Goal: Task Accomplishment & Management: Use online tool/utility

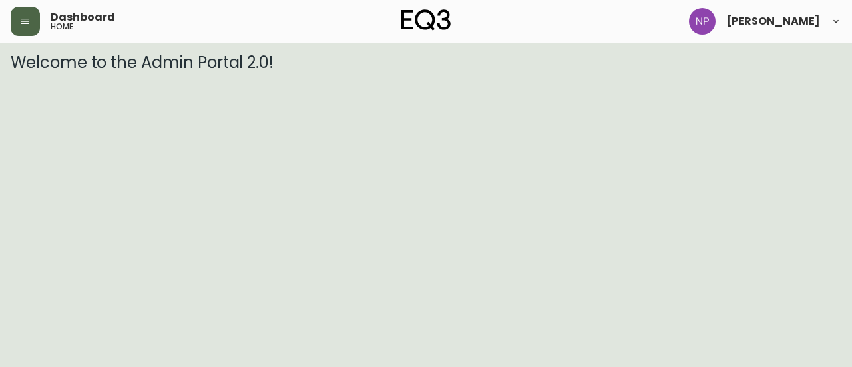
click at [25, 25] on icon "button" at bounding box center [25, 21] width 11 height 11
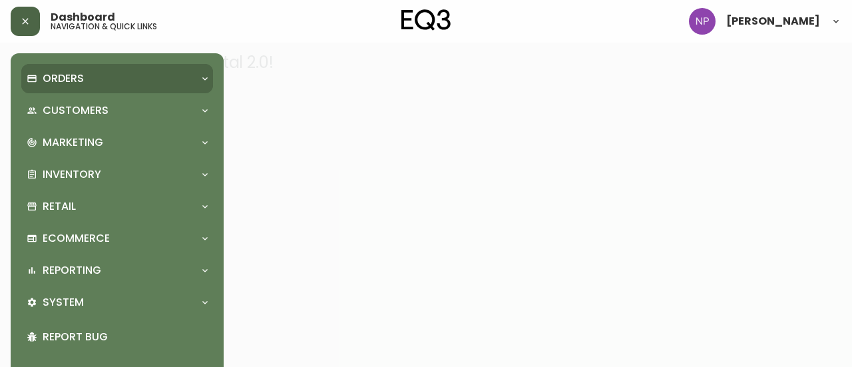
click at [63, 90] on div "Orders" at bounding box center [117, 78] width 192 height 29
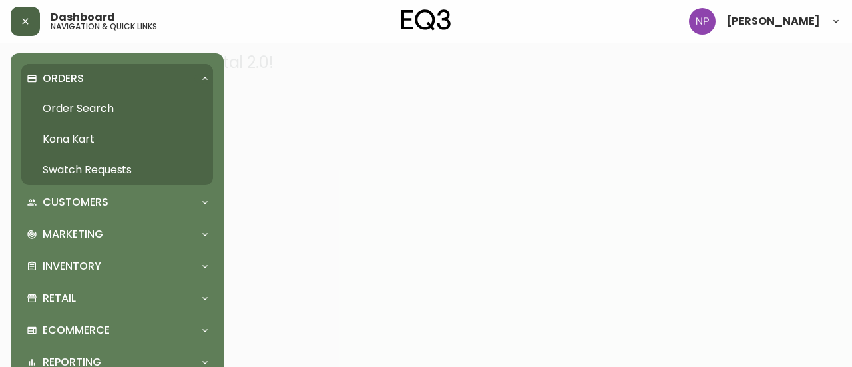
click at [81, 109] on link "Order Search" at bounding box center [117, 108] width 192 height 31
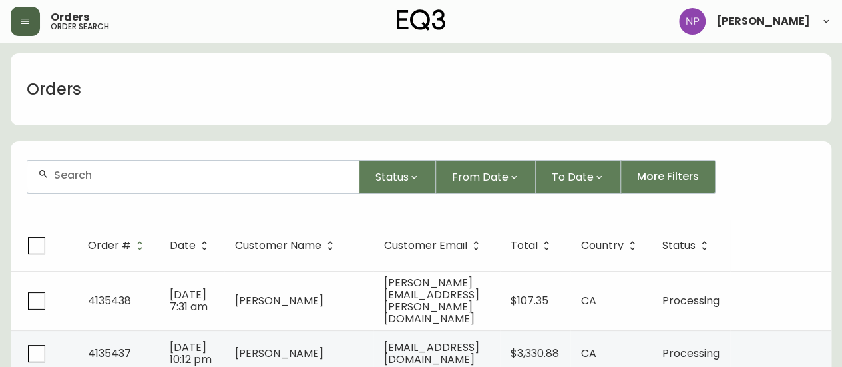
click at [153, 187] on div at bounding box center [192, 176] width 331 height 33
paste input "4135147"
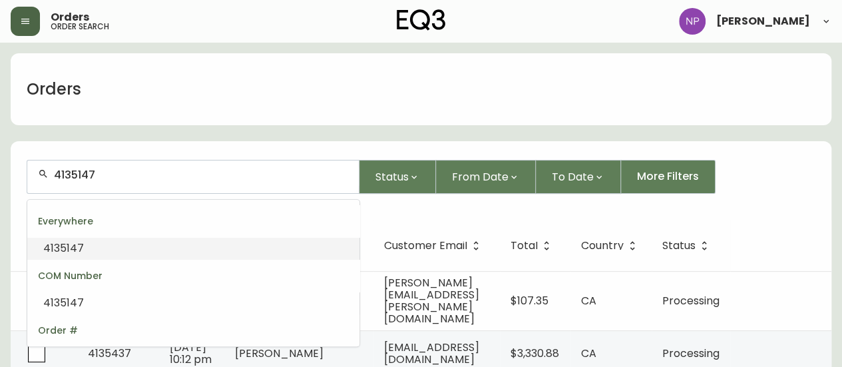
type input "4135147"
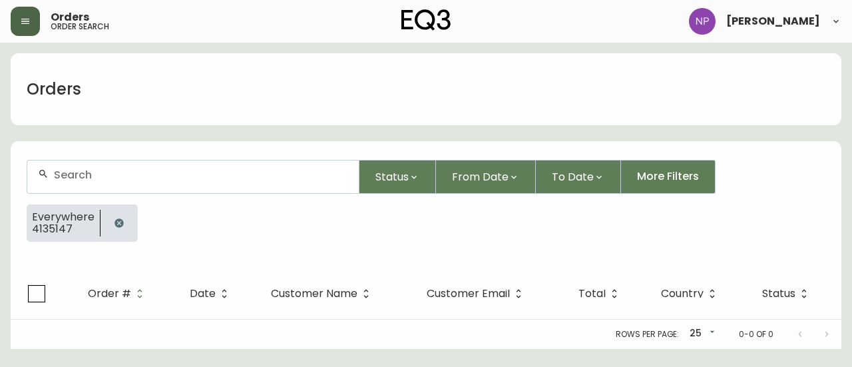
click at [148, 184] on div at bounding box center [192, 176] width 331 height 33
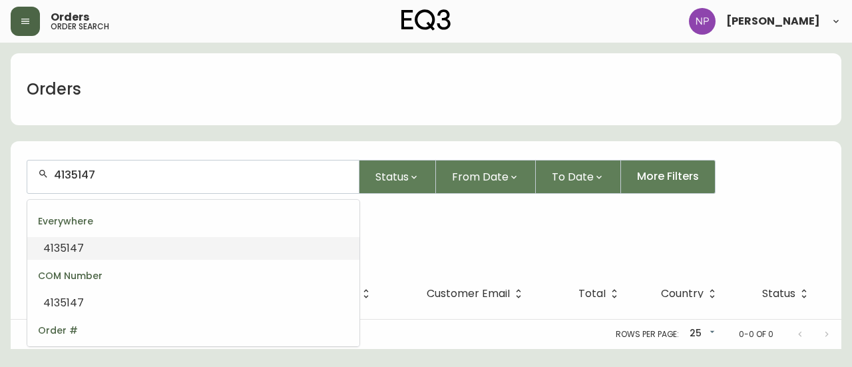
type input "4135147"
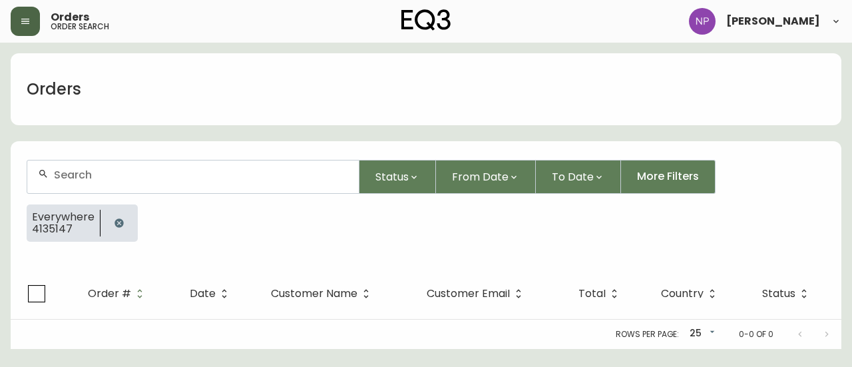
drag, startPoint x: 338, startPoint y: 273, endPoint x: 323, endPoint y: 271, distance: 14.9
click at [323, 271] on th "Customer Name" at bounding box center [338, 293] width 156 height 51
click at [233, 179] on input "text" at bounding box center [201, 174] width 294 height 13
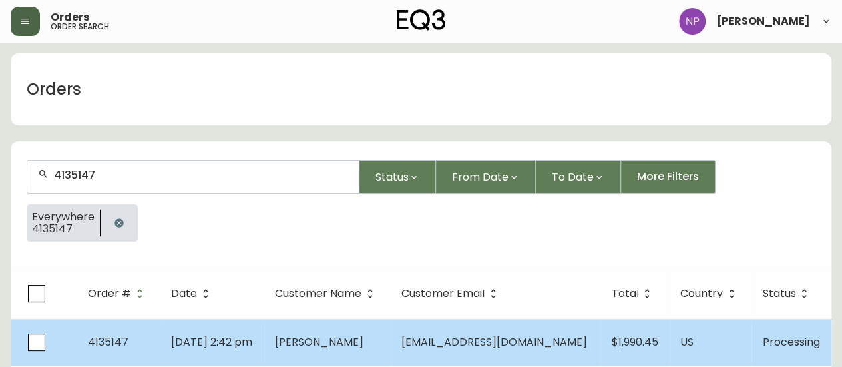
type input "4135147"
click at [242, 339] on span "[DATE] 2:42 pm" at bounding box center [211, 341] width 81 height 15
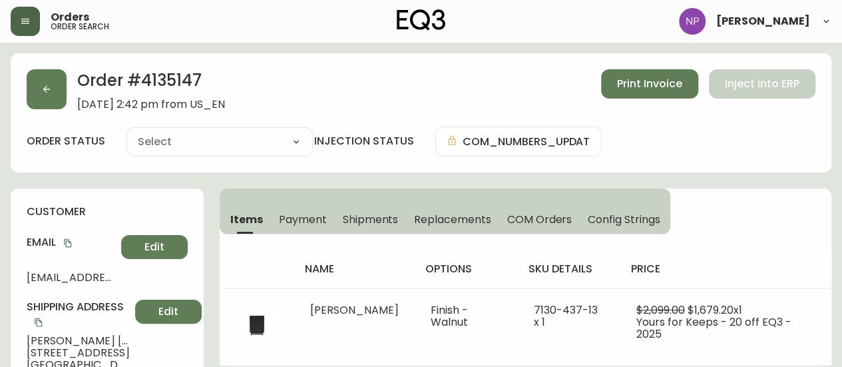
type input "Processing"
select select "PROCESSING"
click at [36, 100] on button "button" at bounding box center [47, 89] width 40 height 40
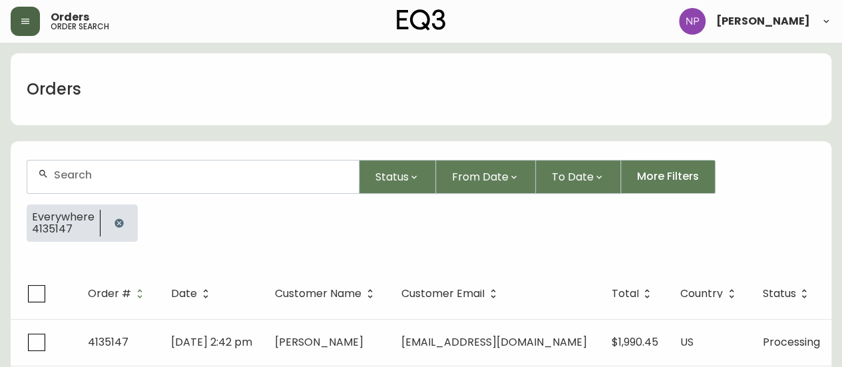
click at [106, 168] on input "text" at bounding box center [201, 174] width 294 height 13
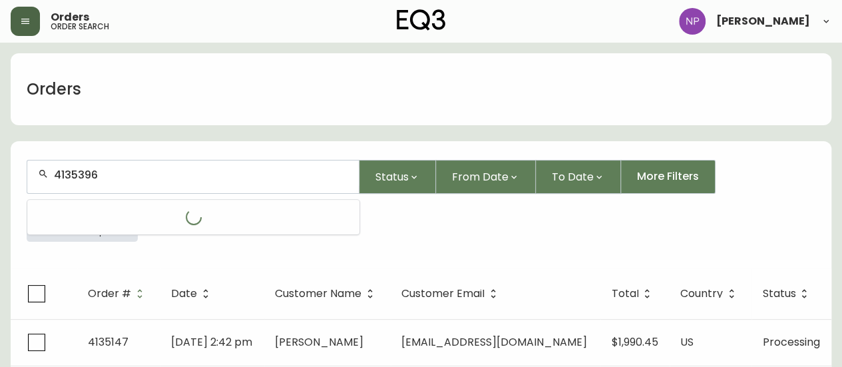
type input "4135396"
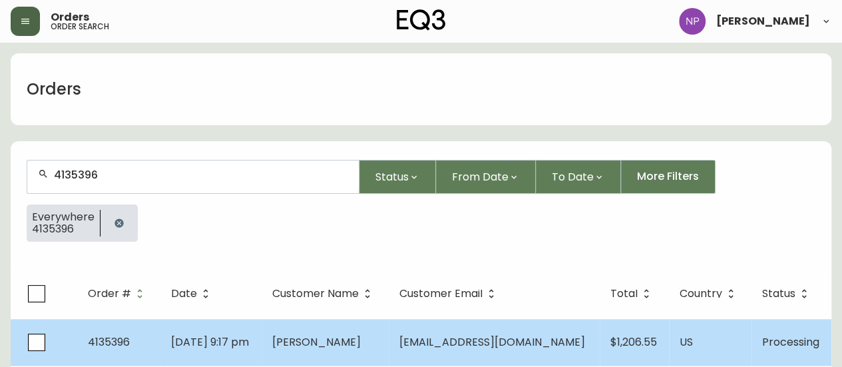
click at [174, 324] on td "[DATE] 9:17 pm" at bounding box center [210, 342] width 101 height 47
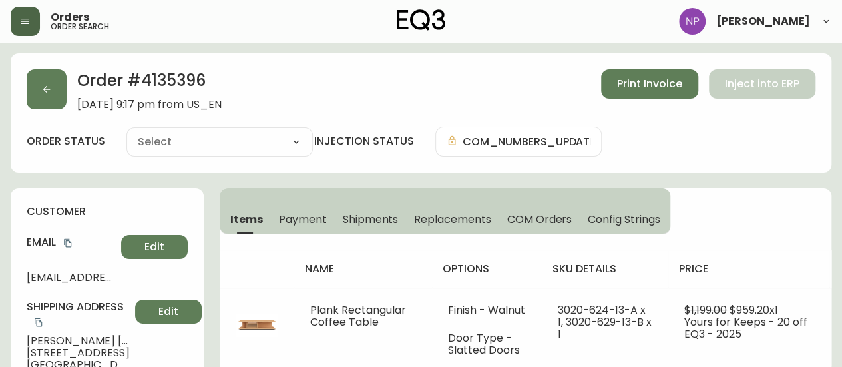
type input "Processing"
select select "PROCESSING"
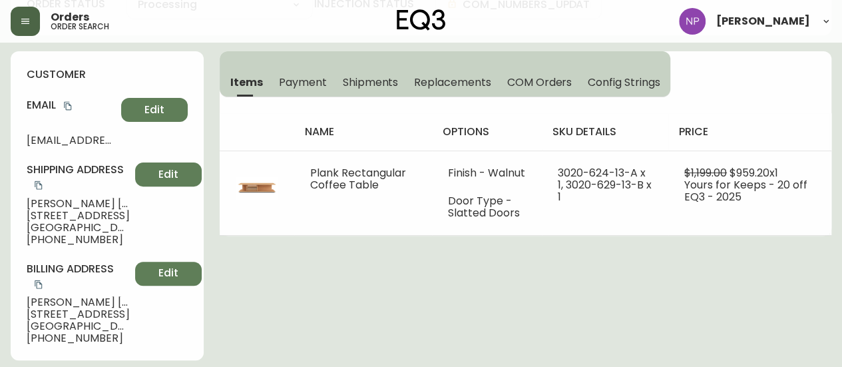
scroll to position [136, 0]
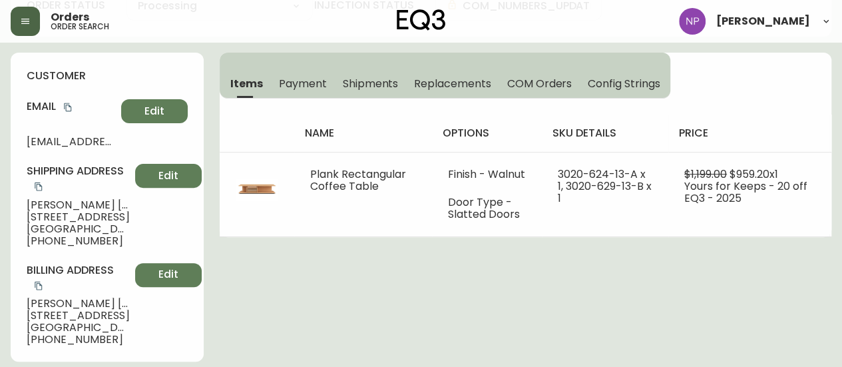
click at [102, 224] on span "[GEOGRAPHIC_DATA] , [GEOGRAPHIC_DATA] , 11249 , [GEOGRAPHIC_DATA]" at bounding box center [78, 229] width 103 height 12
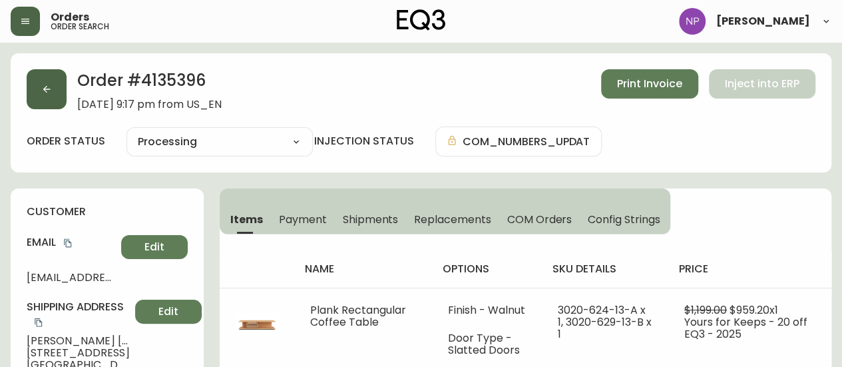
click at [58, 86] on button "button" at bounding box center [47, 89] width 40 height 40
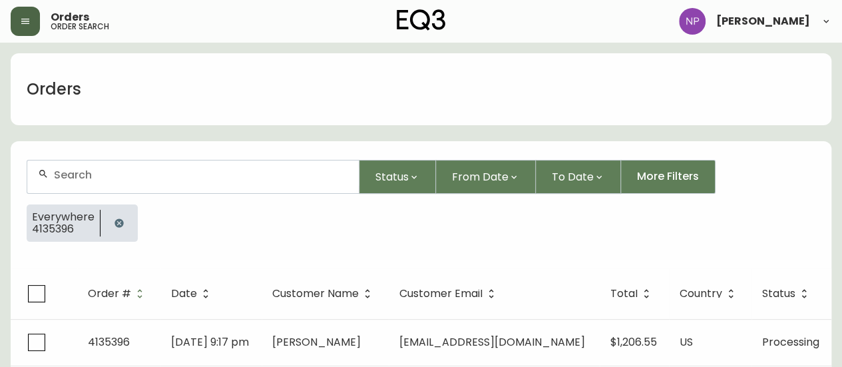
click at [121, 186] on div at bounding box center [192, 176] width 331 height 33
type input "4135396"
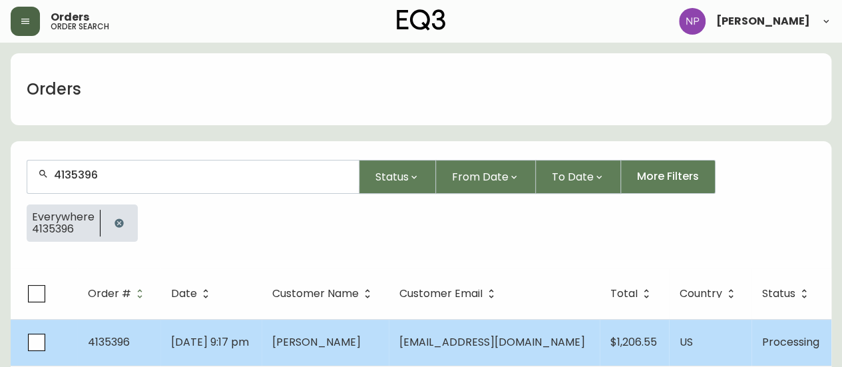
click at [237, 334] on span "[DATE] 9:17 pm" at bounding box center [210, 341] width 78 height 15
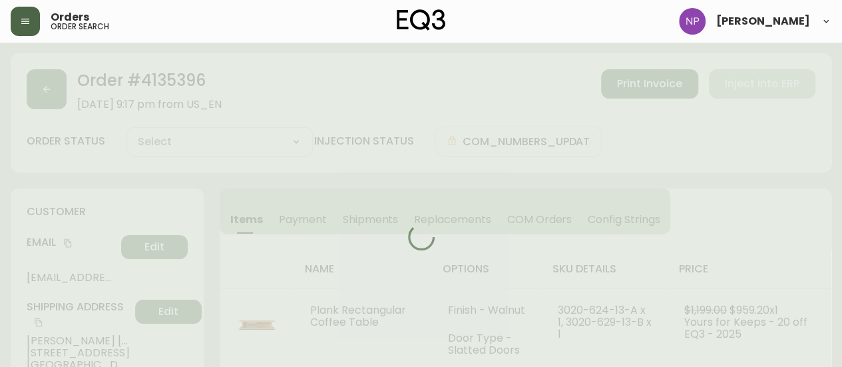
type input "Processing"
select select "PROCESSING"
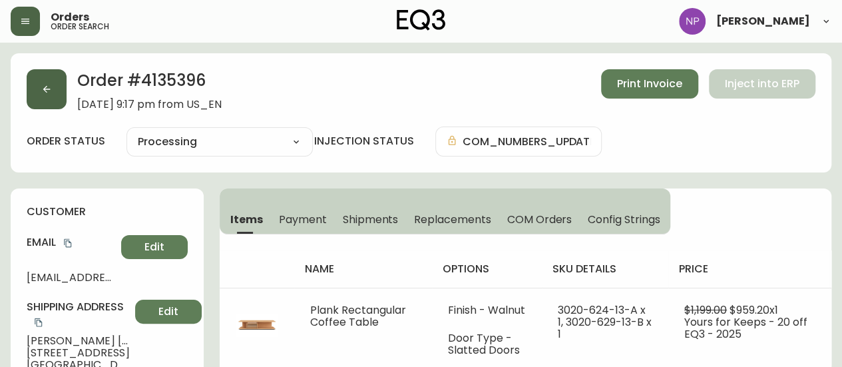
click at [57, 102] on button "button" at bounding box center [47, 89] width 40 height 40
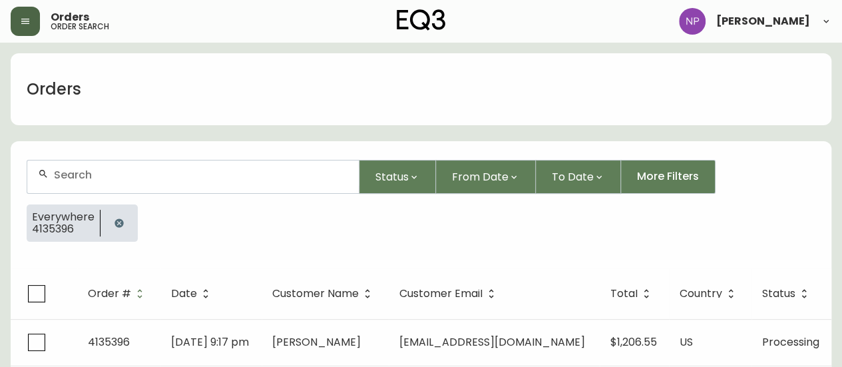
click at [88, 162] on div at bounding box center [192, 176] width 331 height 33
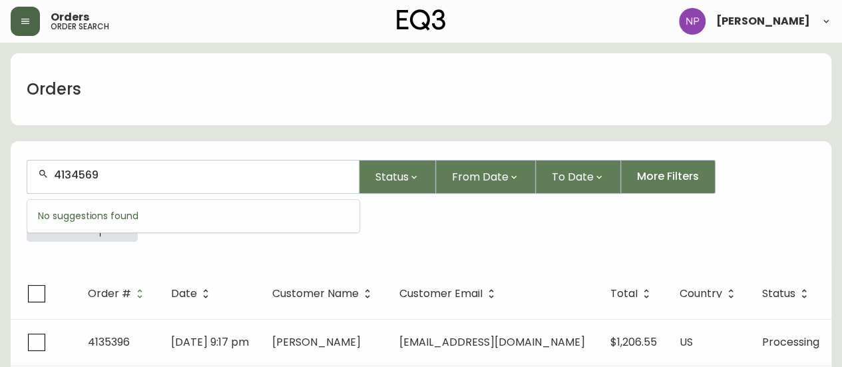
type input "4134569"
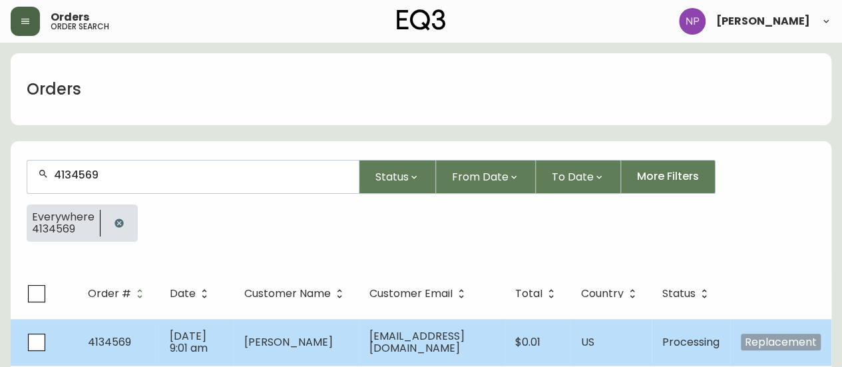
click at [212, 331] on td "[DATE] 9:01 am" at bounding box center [196, 342] width 75 height 47
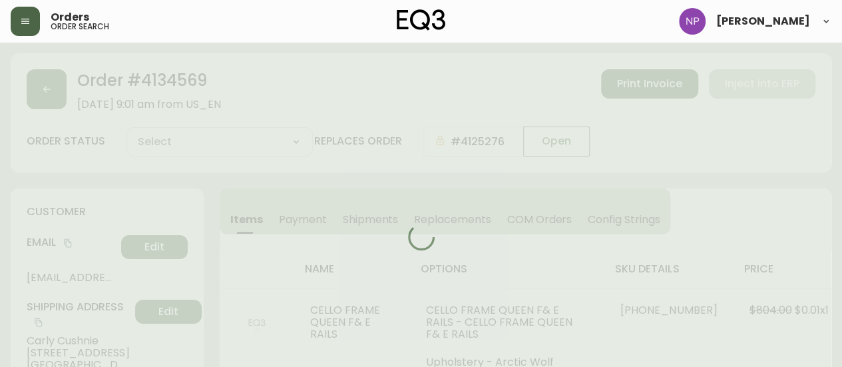
type input "Processing"
select select "PROCESSING"
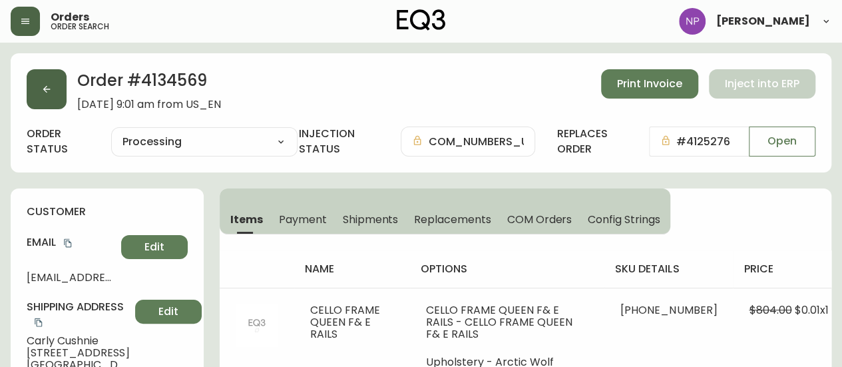
click at [39, 98] on button "button" at bounding box center [47, 89] width 40 height 40
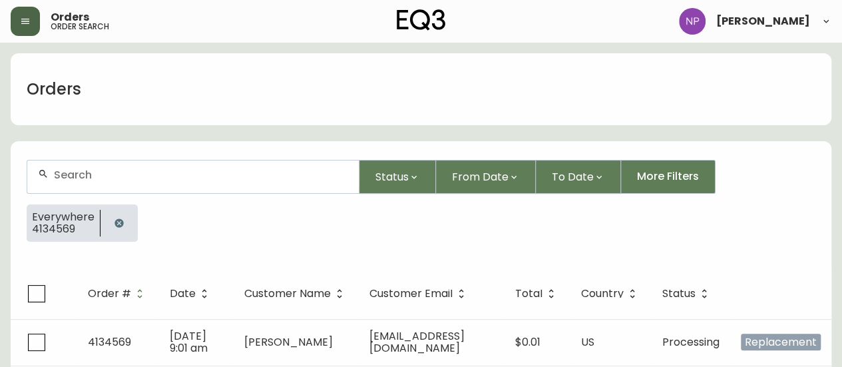
click at [98, 181] on div at bounding box center [192, 176] width 331 height 33
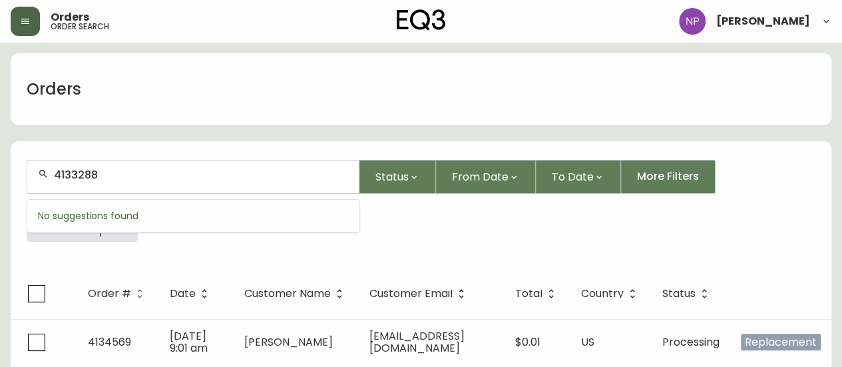
type input "4133288"
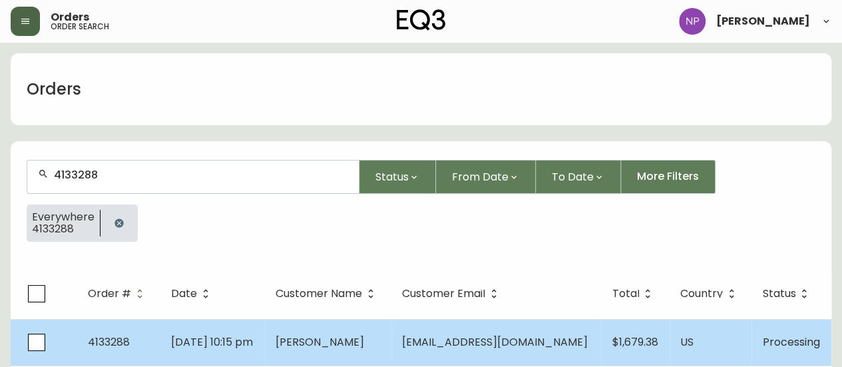
click at [214, 331] on td "[DATE] 10:15 pm" at bounding box center [212, 342] width 104 height 47
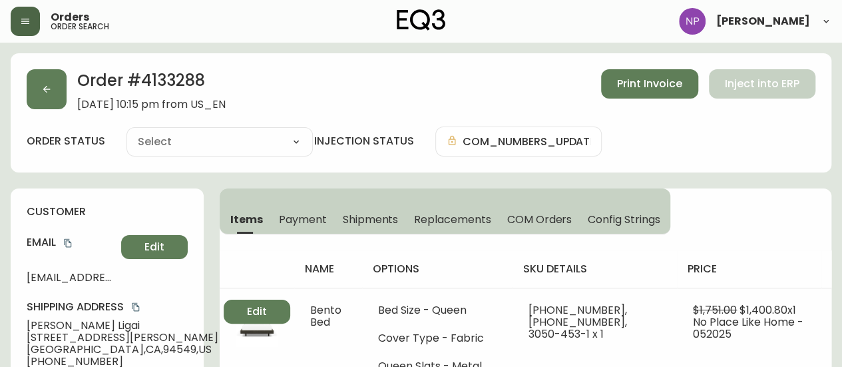
type input "Processing"
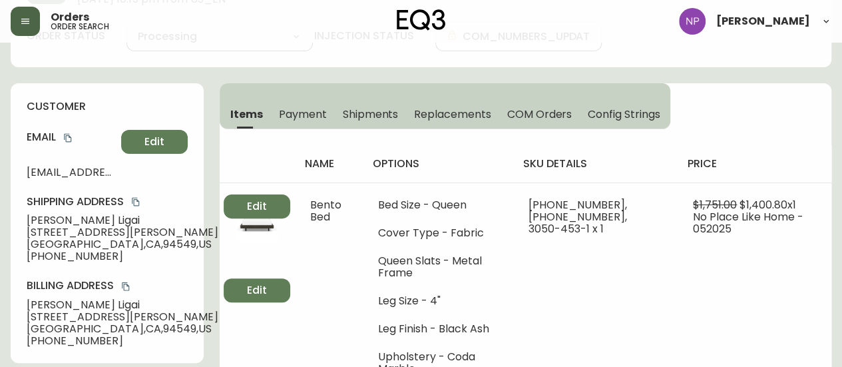
select select "PROCESSING"
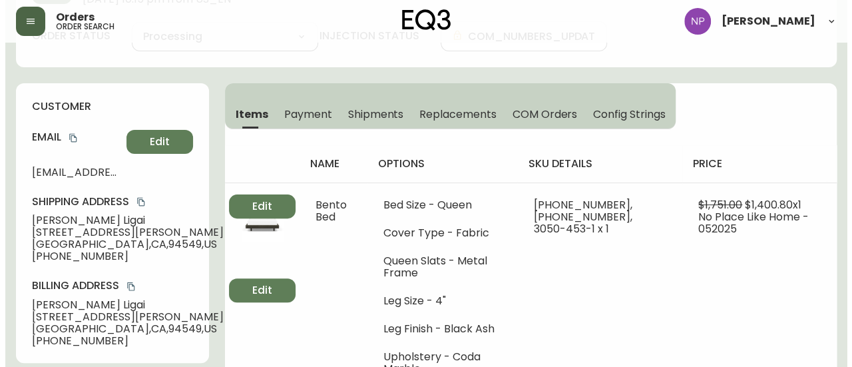
scroll to position [120, 0]
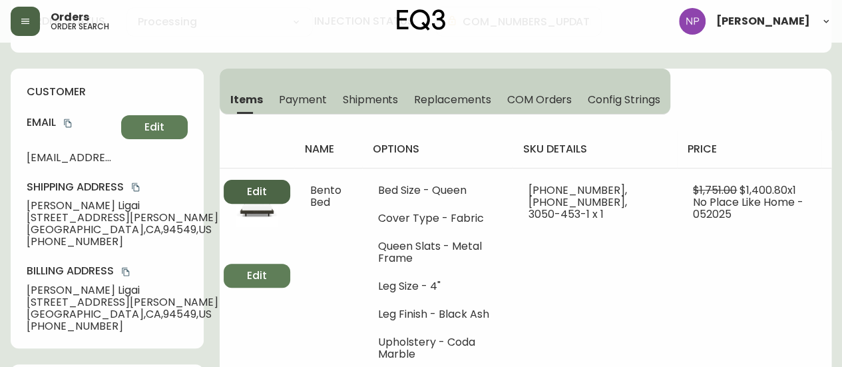
click at [224, 192] on button "Edit" at bounding box center [257, 192] width 67 height 24
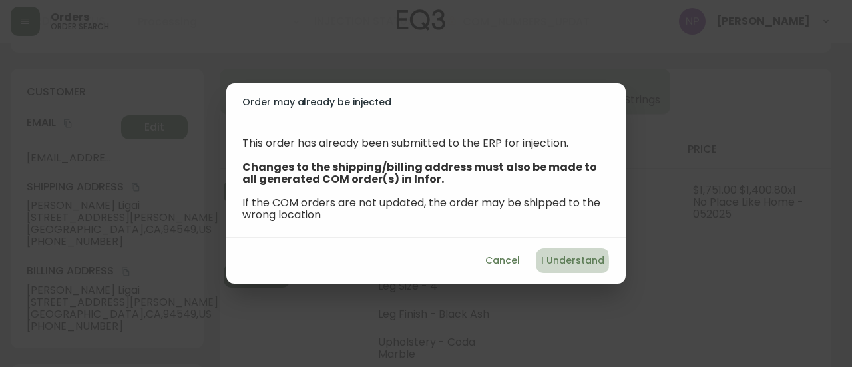
click at [552, 261] on span "I Understand" at bounding box center [572, 260] width 63 height 17
select select "US"
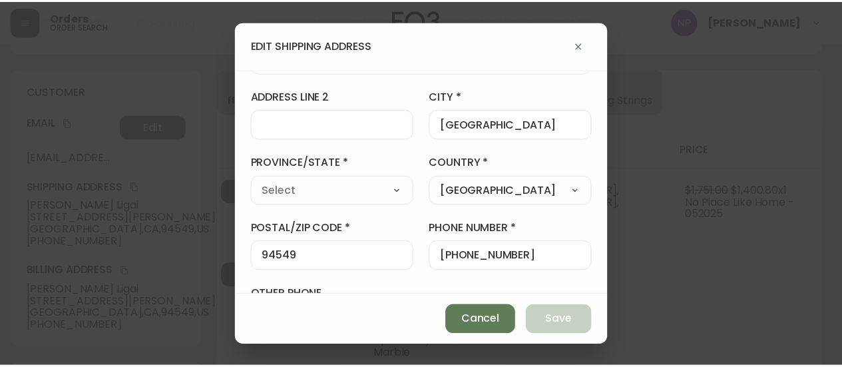
scroll to position [126, 0]
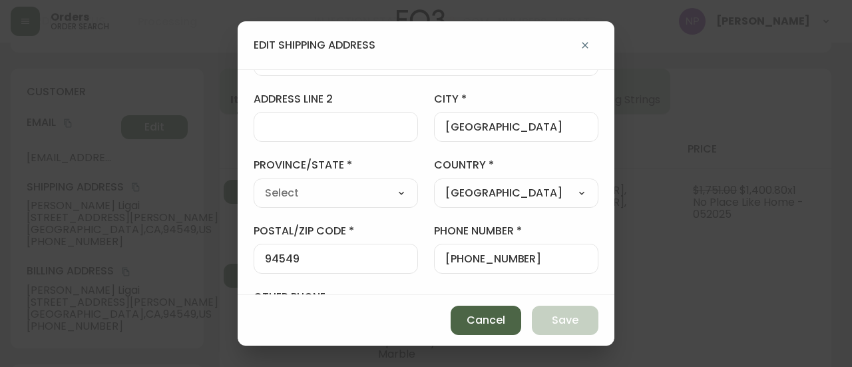
click at [485, 320] on span "Cancel" at bounding box center [485, 320] width 39 height 15
